Goal: Information Seeking & Learning: Learn about a topic

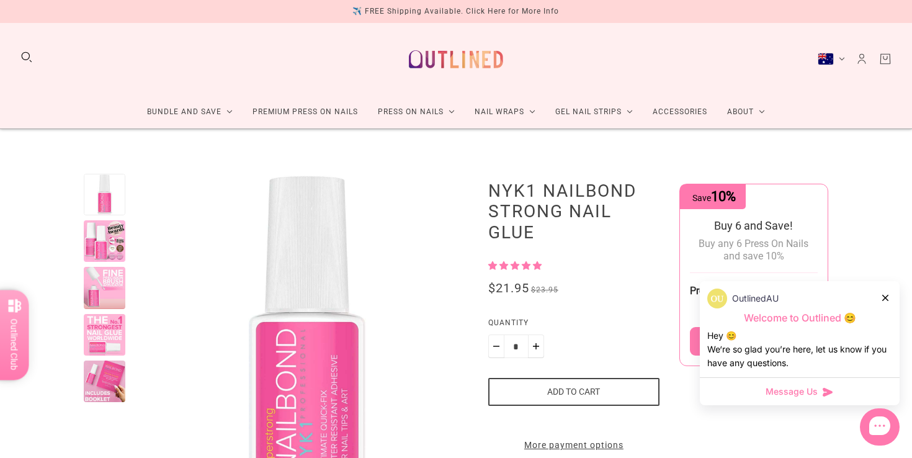
click at [519, 264] on span "5.00 stars" at bounding box center [515, 265] width 11 height 8
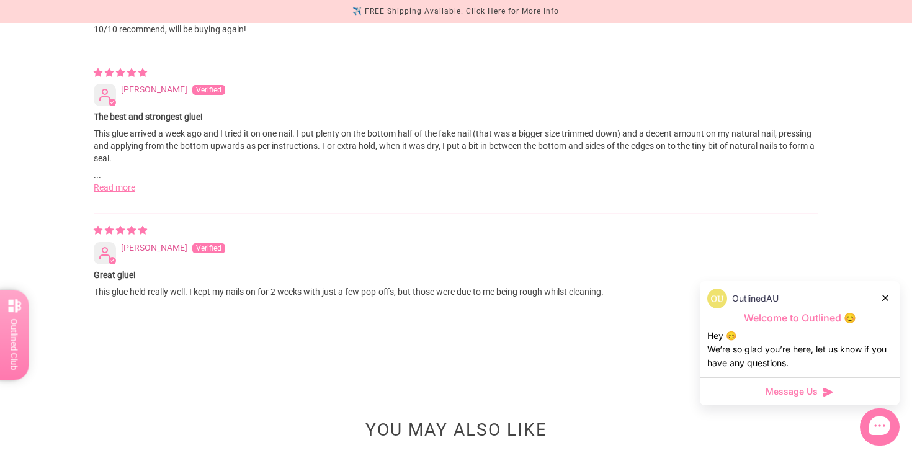
scroll to position [1530, 0]
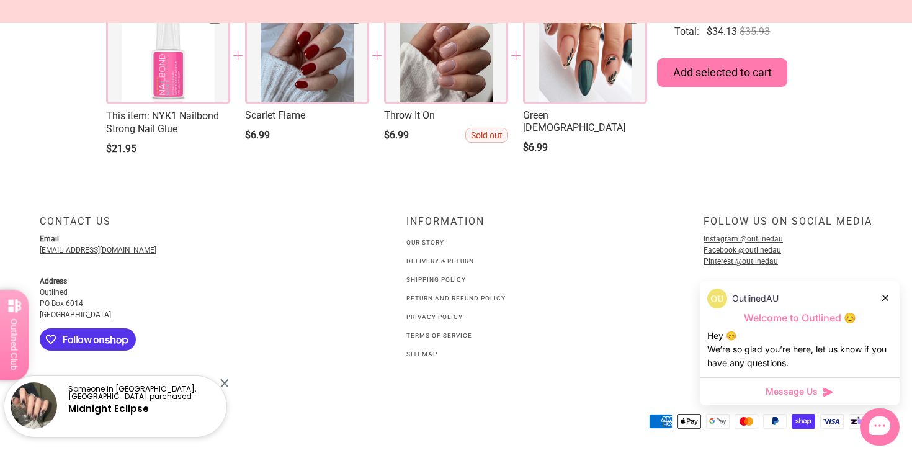
scroll to position [2285, 0]
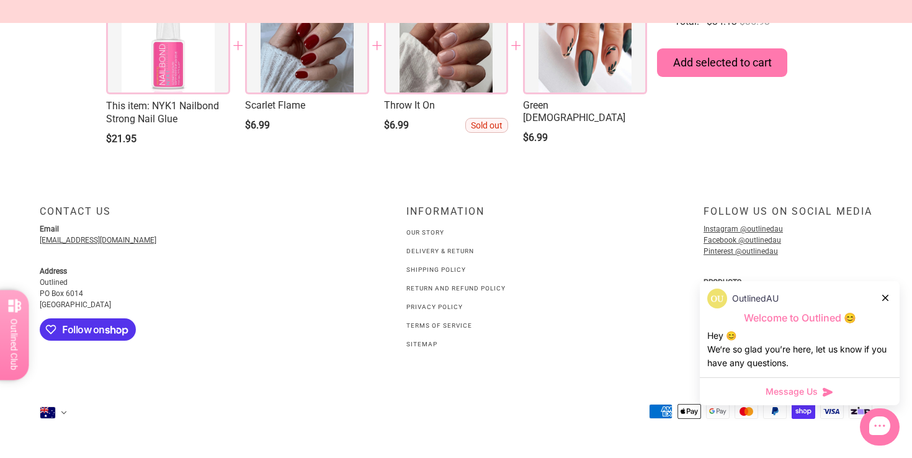
click at [431, 230] on link "Our Story" at bounding box center [425, 232] width 38 height 7
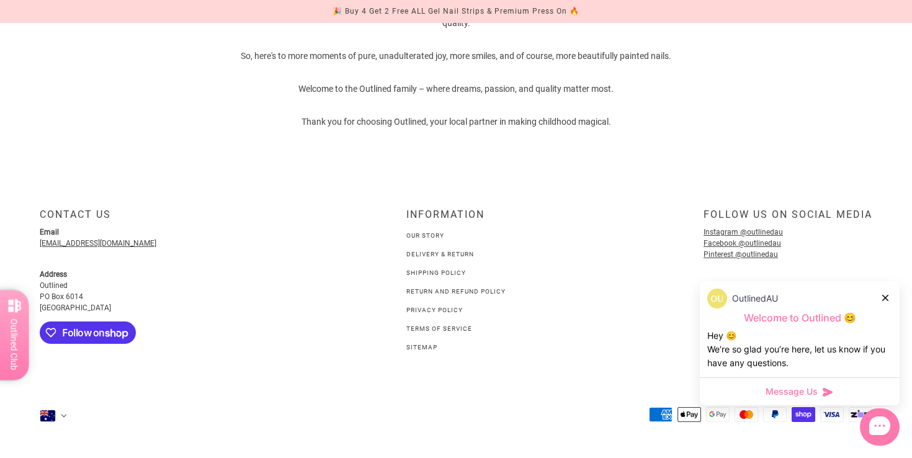
scroll to position [847, 0]
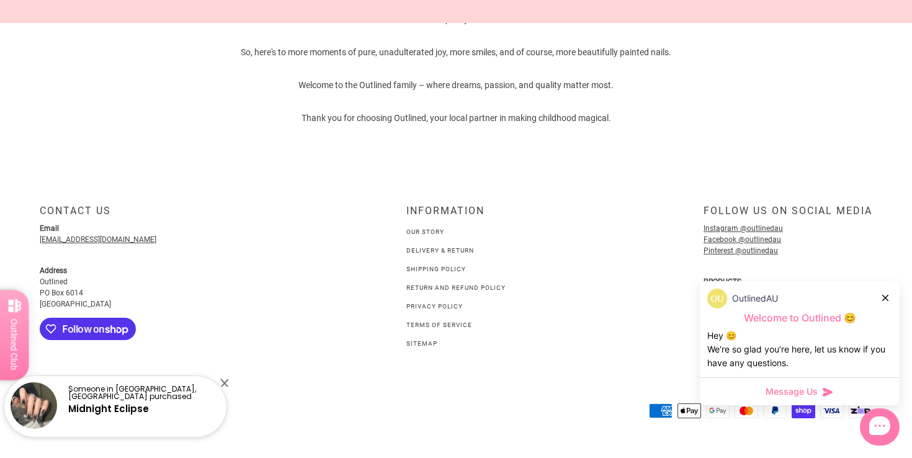
click at [429, 250] on link "Delivery & Return" at bounding box center [440, 250] width 68 height 7
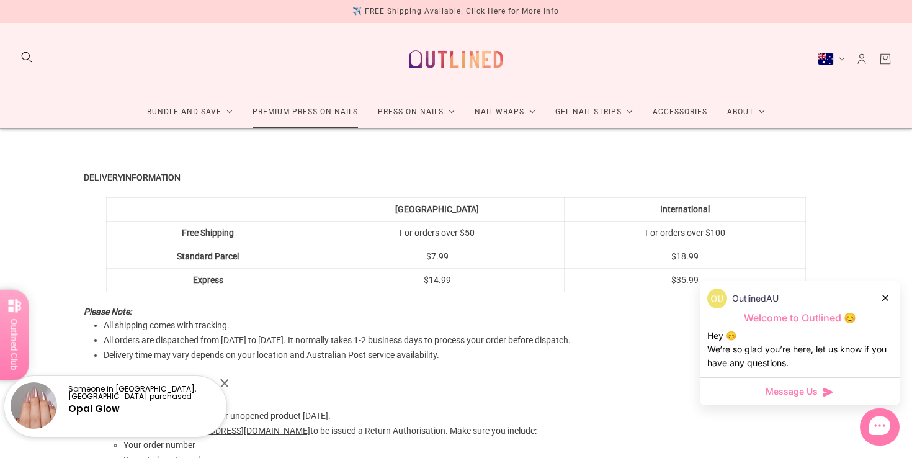
click at [305, 110] on link "Premium Press On Nails" at bounding box center [304, 112] width 125 height 33
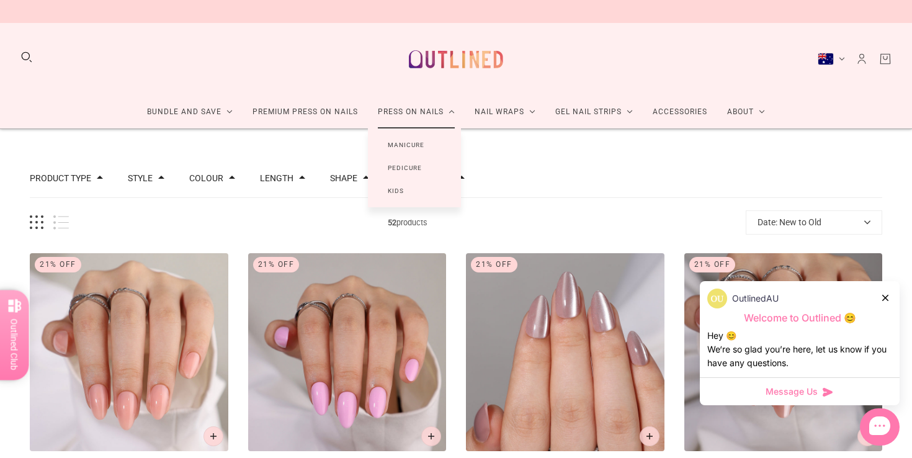
click at [406, 142] on link "Manicure" at bounding box center [406, 144] width 76 height 23
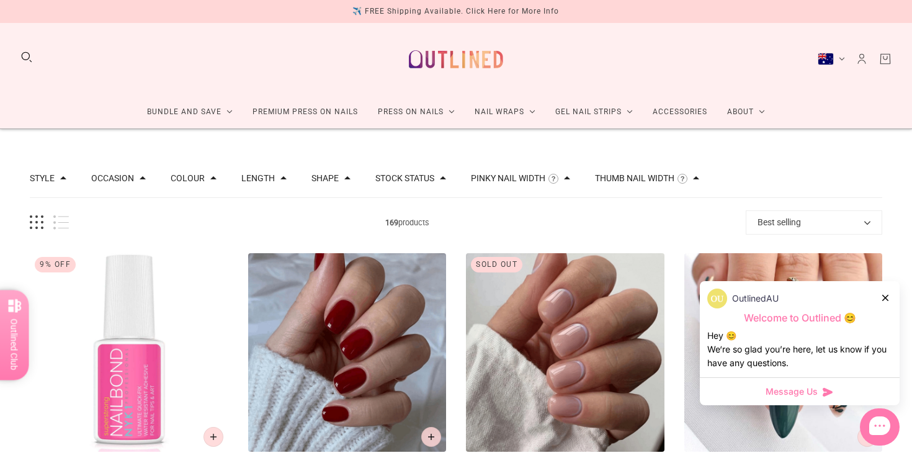
click at [881, 296] on div "OutlinedAU" at bounding box center [799, 298] width 185 height 20
click at [886, 297] on icon at bounding box center [885, 298] width 6 height 6
